Goal: Information Seeking & Learning: Find specific fact

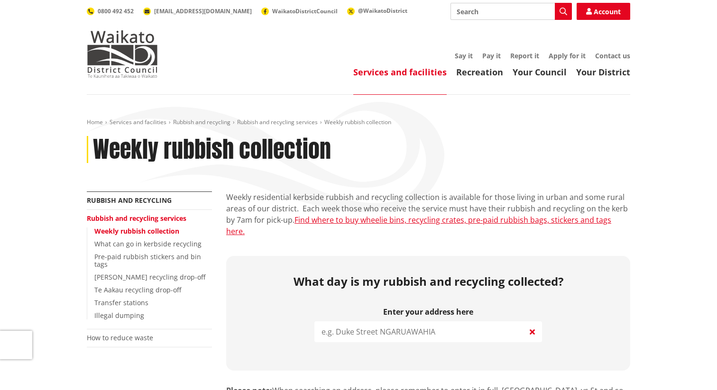
click at [351, 323] on input "search" at bounding box center [428, 331] width 228 height 21
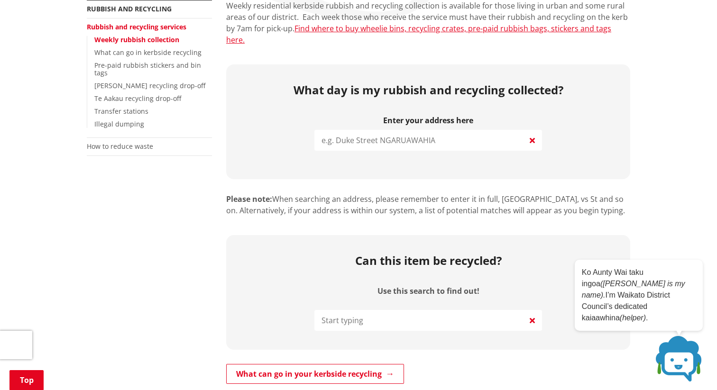
scroll to position [192, 0]
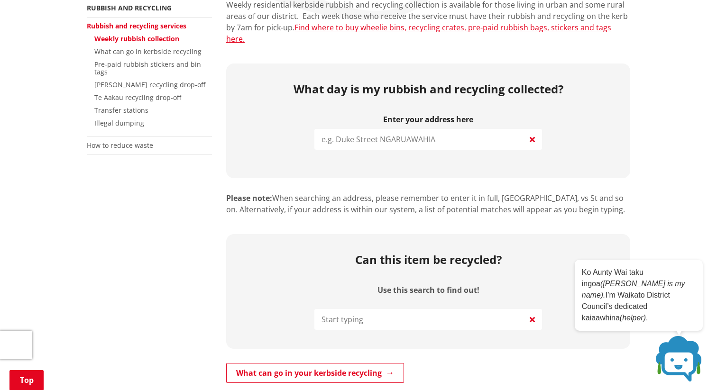
click at [359, 134] on input "search" at bounding box center [428, 139] width 228 height 21
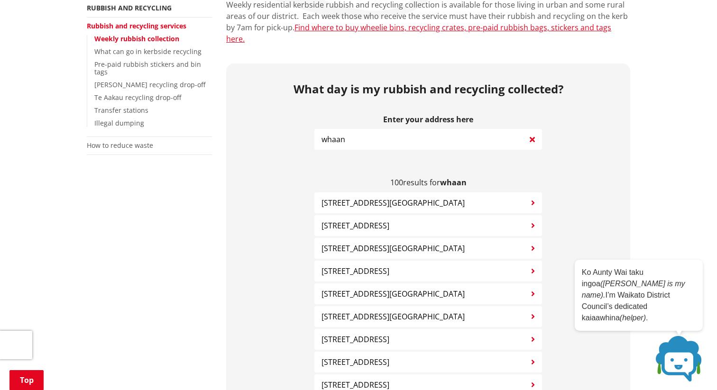
click at [323, 129] on input "whaan" at bounding box center [428, 139] width 228 height 21
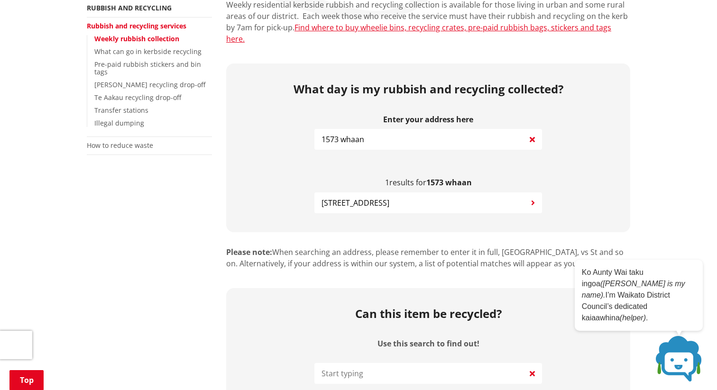
type input "1573 whaan"
click at [366, 197] on span "1573 Whaanga Road RAGLAN" at bounding box center [355, 202] width 68 height 11
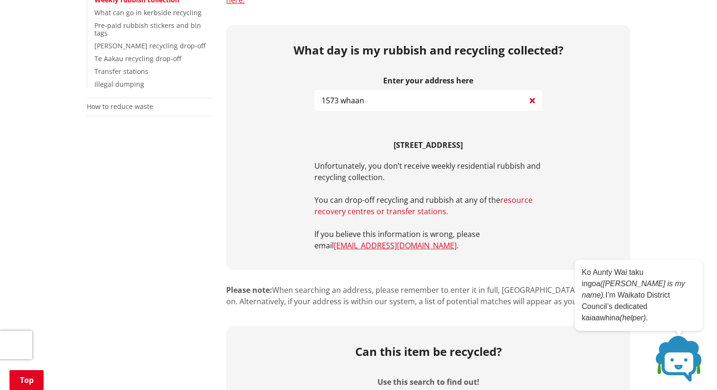
scroll to position [247, 0]
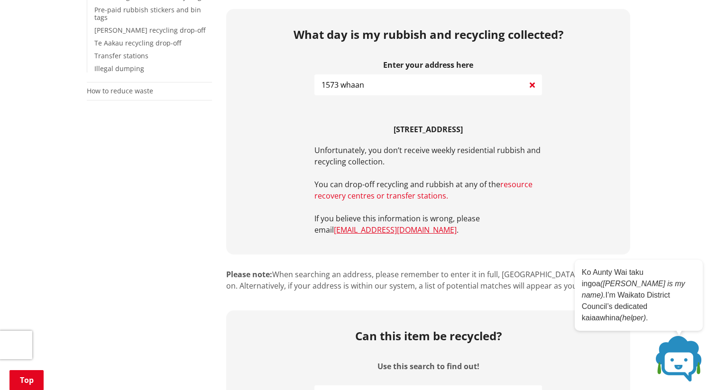
click at [419, 185] on link "resource recovery centres or transfer stations." at bounding box center [423, 190] width 218 height 22
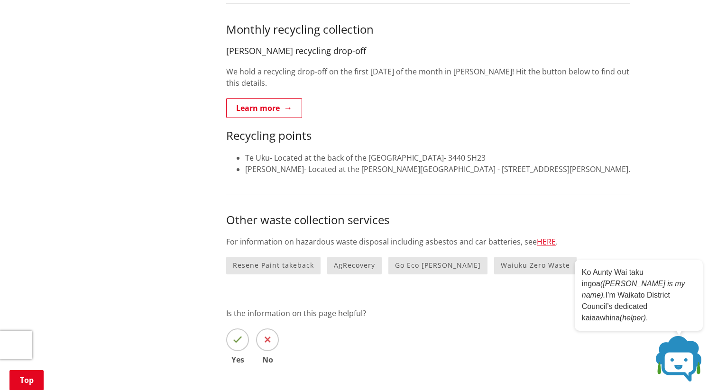
scroll to position [628, 0]
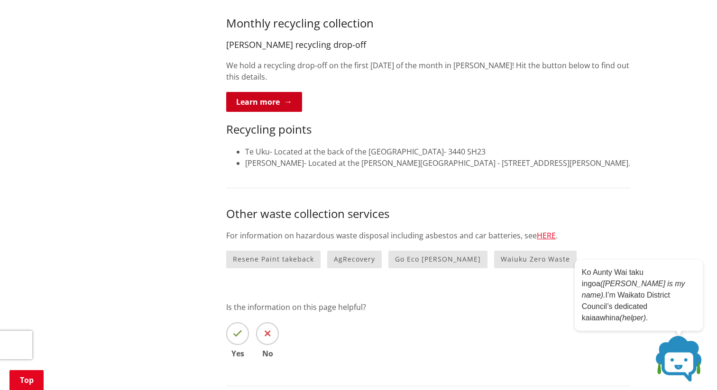
click at [277, 98] on link "Learn more" at bounding box center [264, 102] width 76 height 20
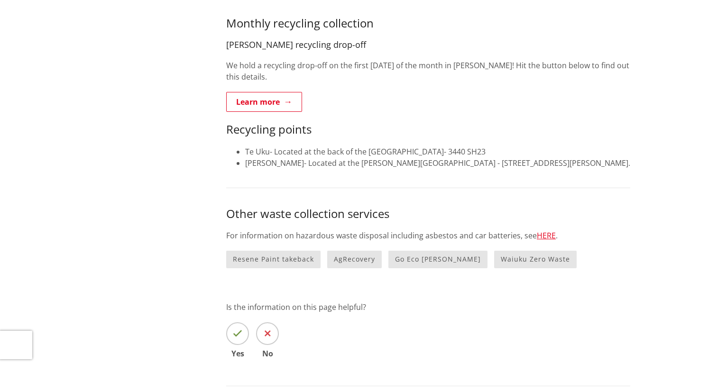
scroll to position [628, 0]
